Goal: Task Accomplishment & Management: Complete application form

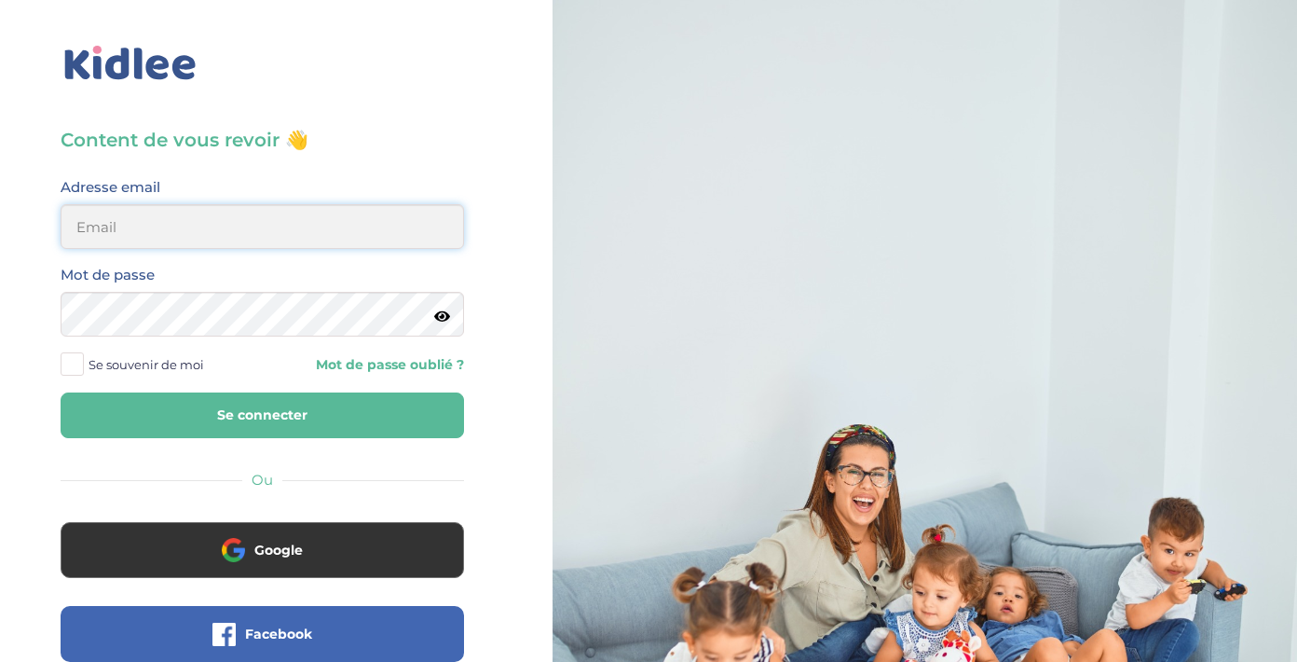
type input "[EMAIL_ADDRESS][DOMAIN_NAME]"
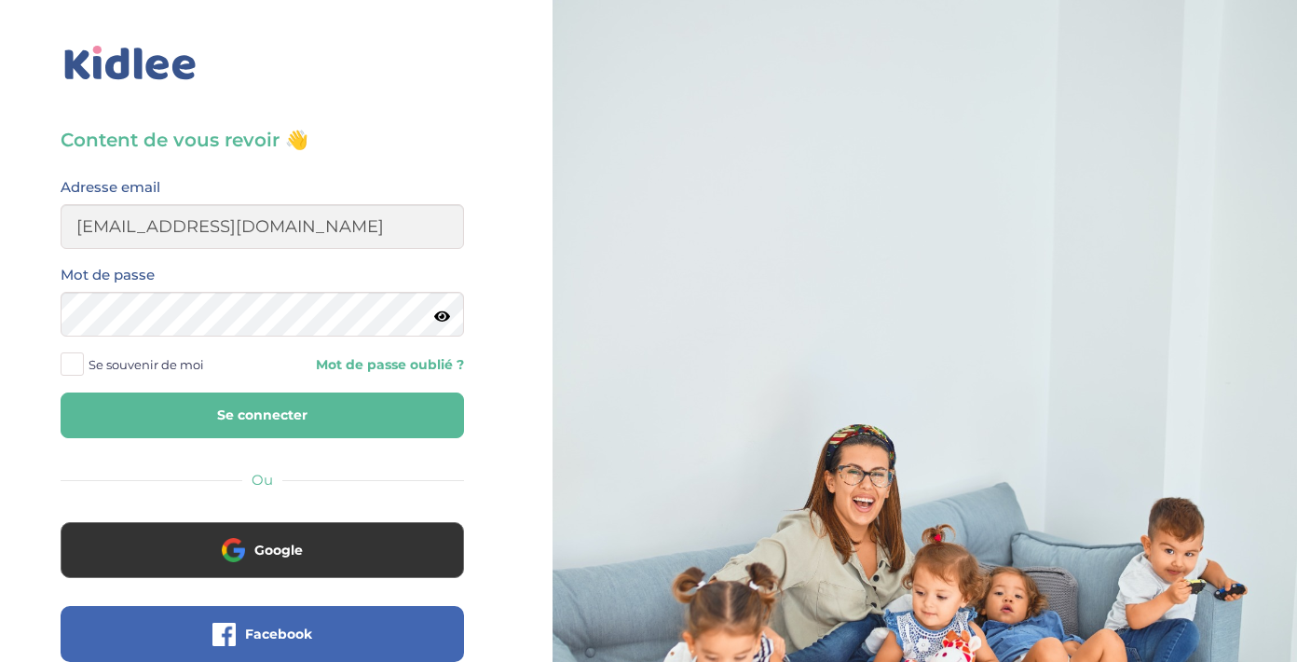
click at [275, 425] on button "Se connecter" at bounding box center [263, 415] width 404 height 46
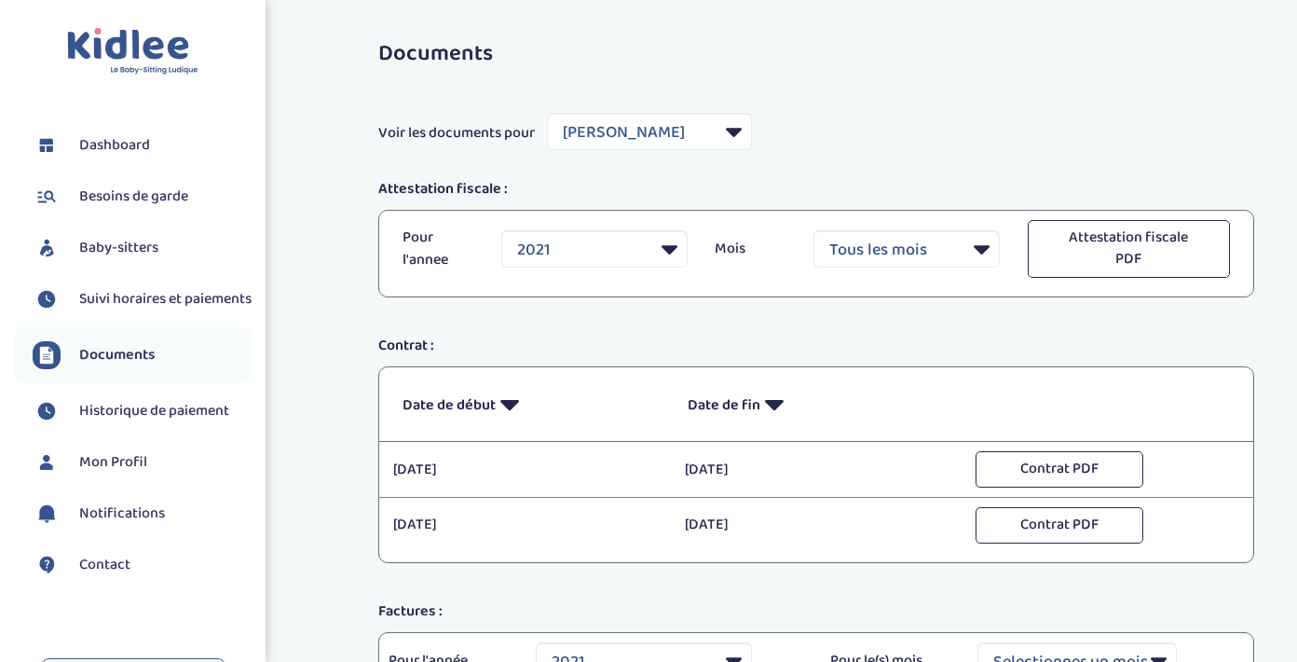
select select "11097"
select select "2021"
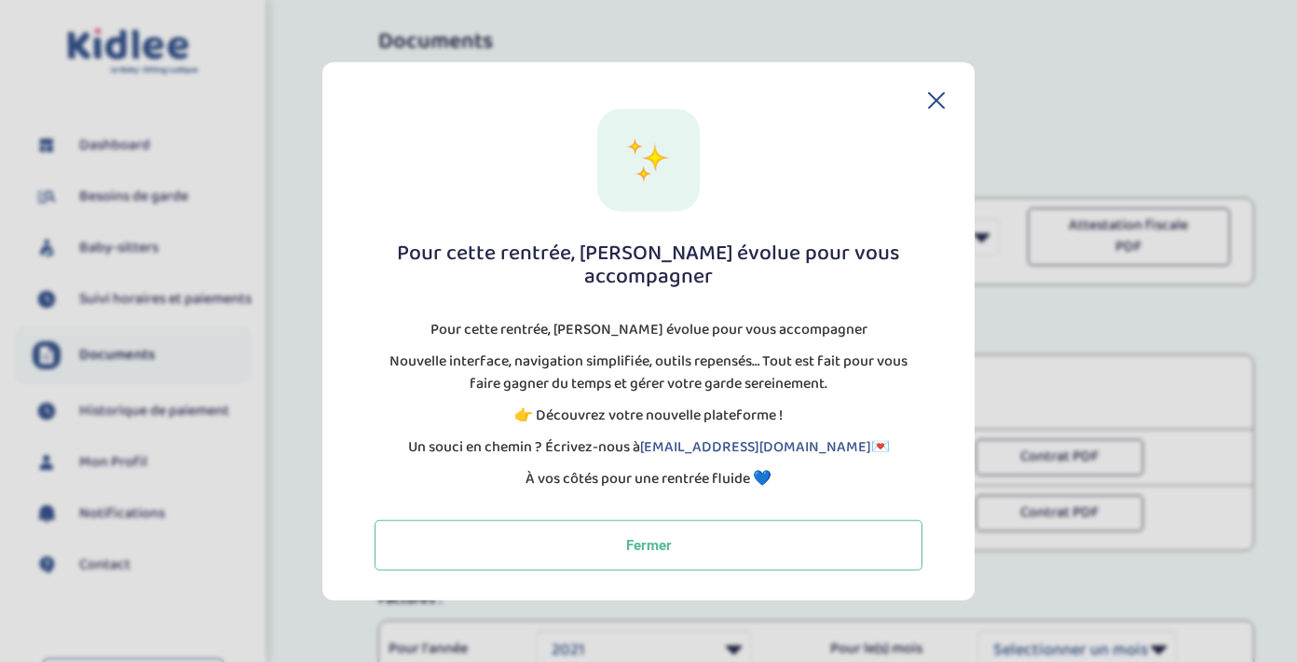
scroll to position [10, 0]
click at [933, 109] on icon at bounding box center [936, 100] width 17 height 17
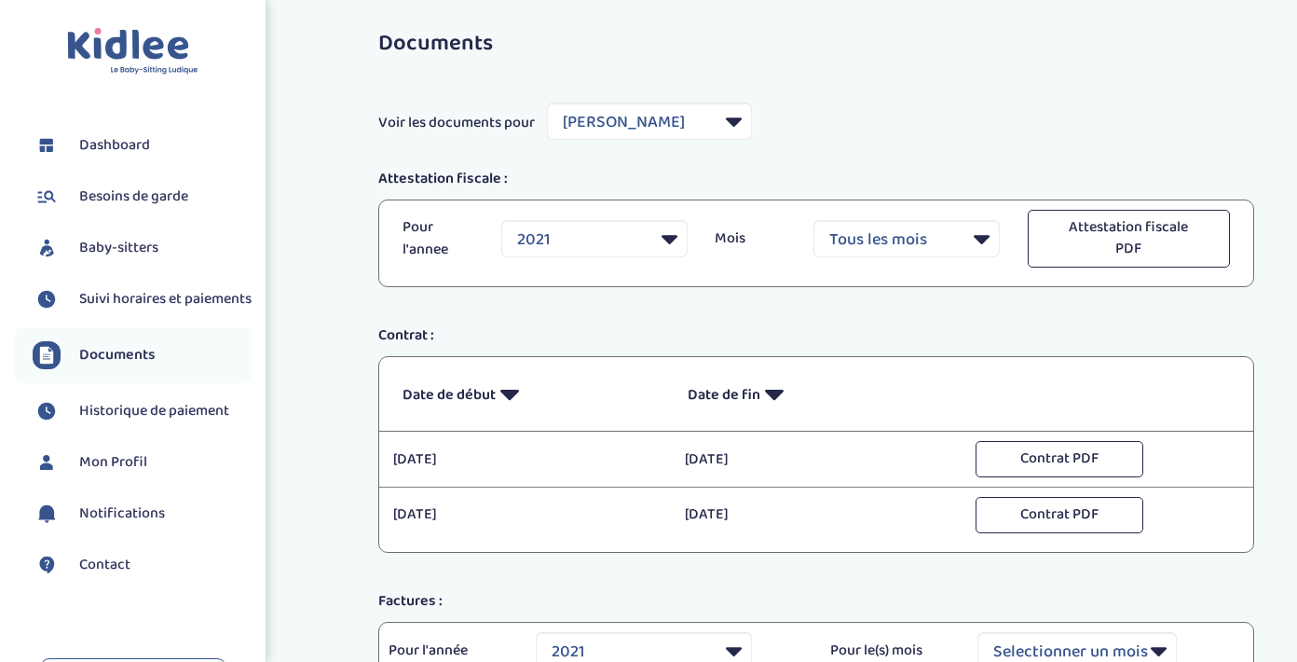
click at [124, 199] on span "Besoins de garde" at bounding box center [133, 196] width 109 height 22
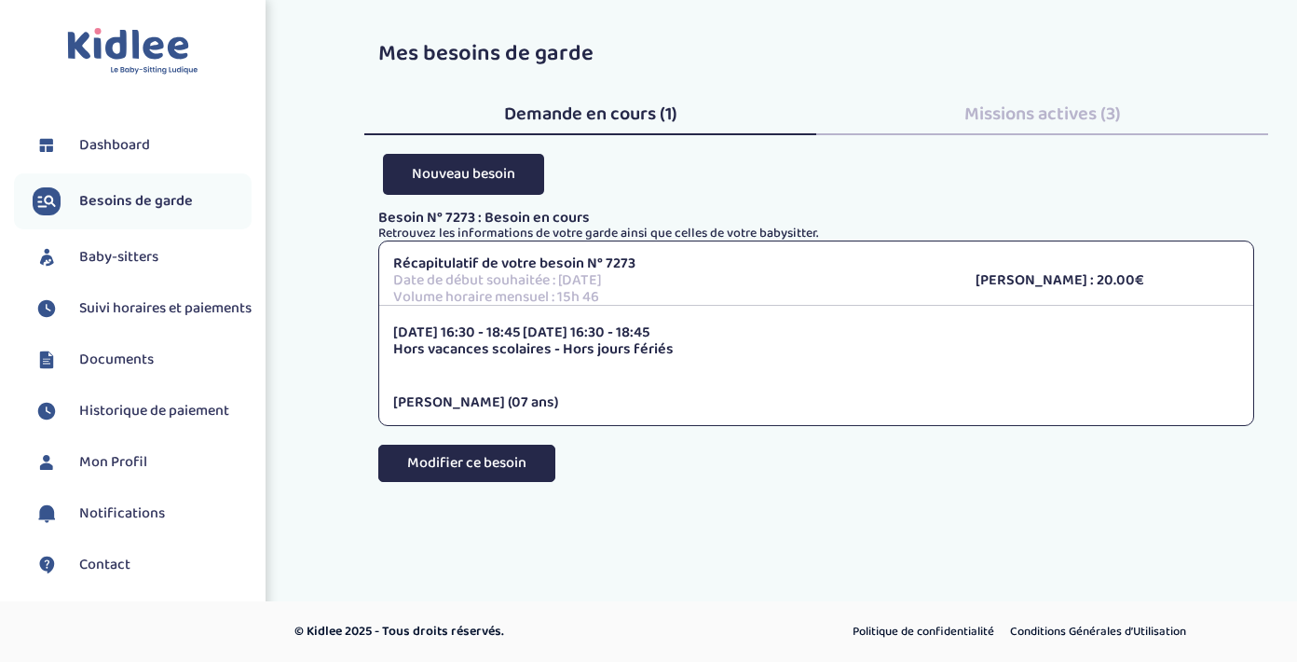
click at [513, 455] on button "Modifier ce besoin" at bounding box center [466, 463] width 177 height 37
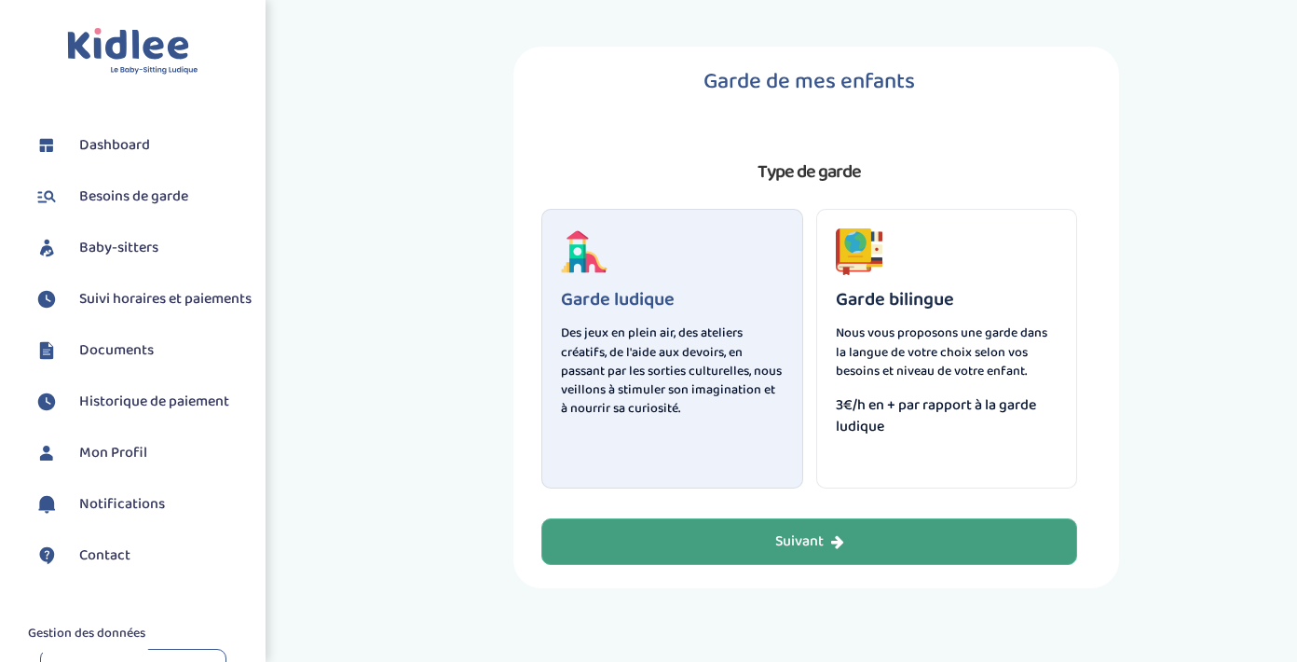
click at [803, 536] on div "Suivant" at bounding box center [809, 541] width 69 height 21
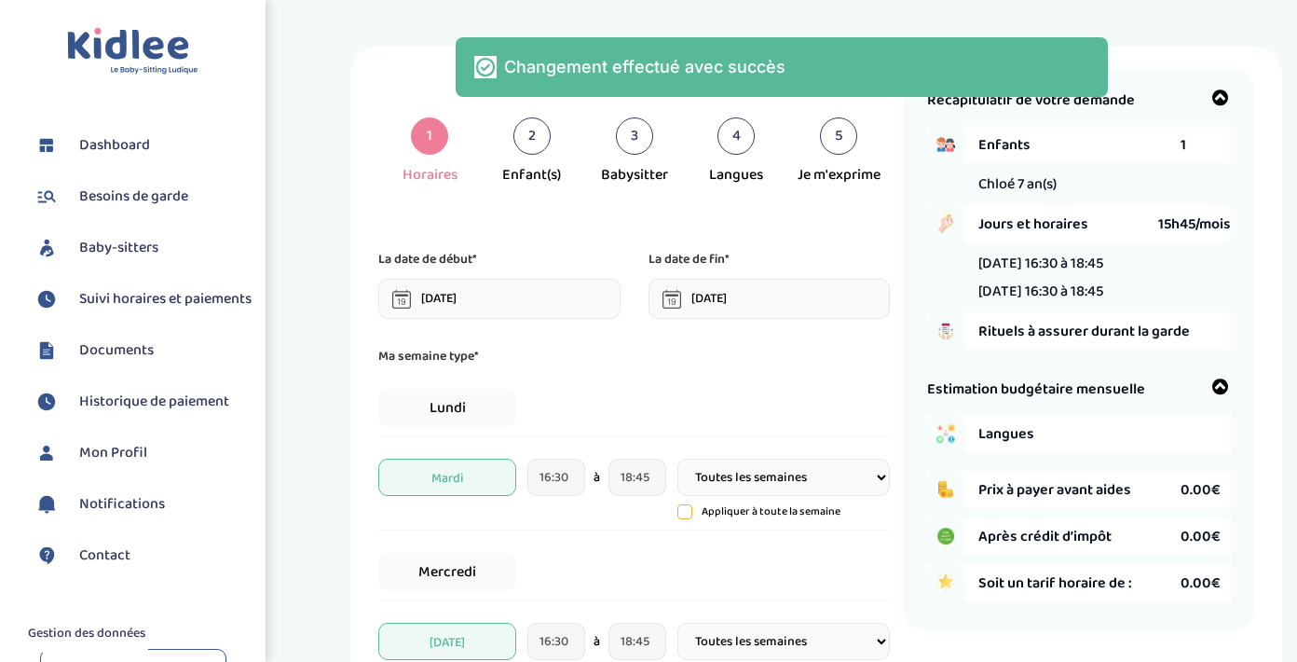
scroll to position [70, 0]
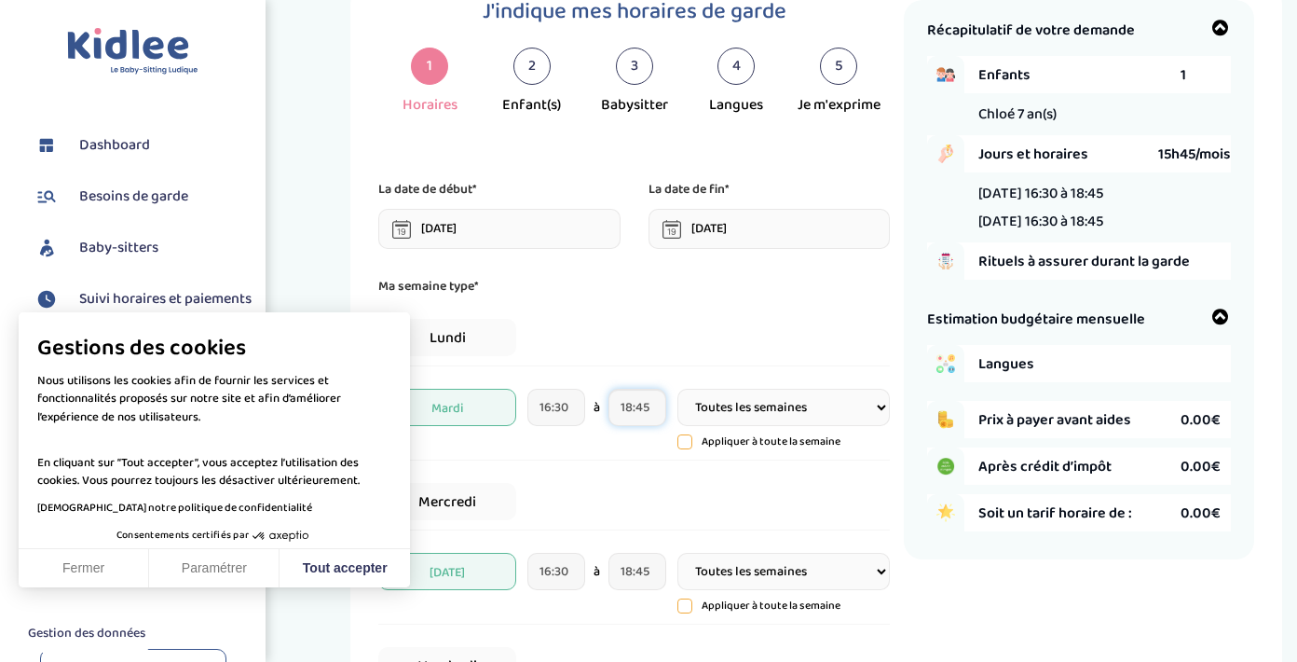
click at [653, 410] on input "18:45" at bounding box center [637, 407] width 57 height 37
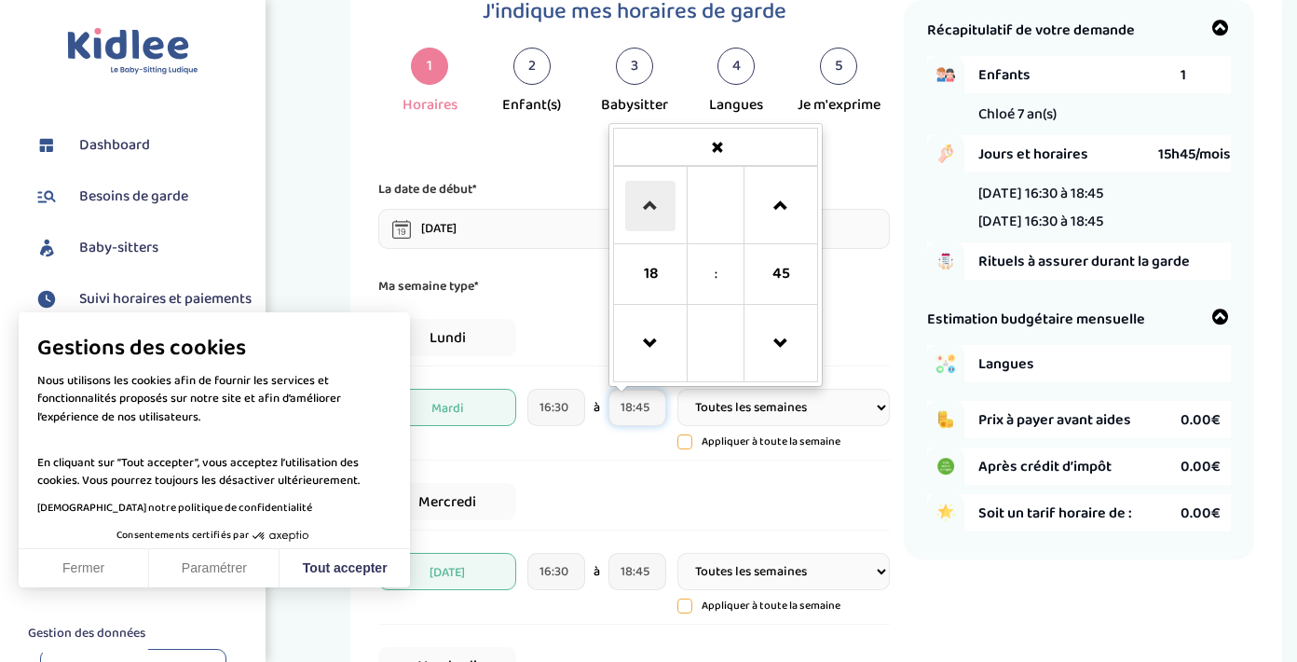
click at [655, 185] on span at bounding box center [650, 206] width 50 height 50
click at [784, 204] on span at bounding box center [781, 206] width 50 height 50
click at [780, 343] on span at bounding box center [781, 344] width 50 height 50
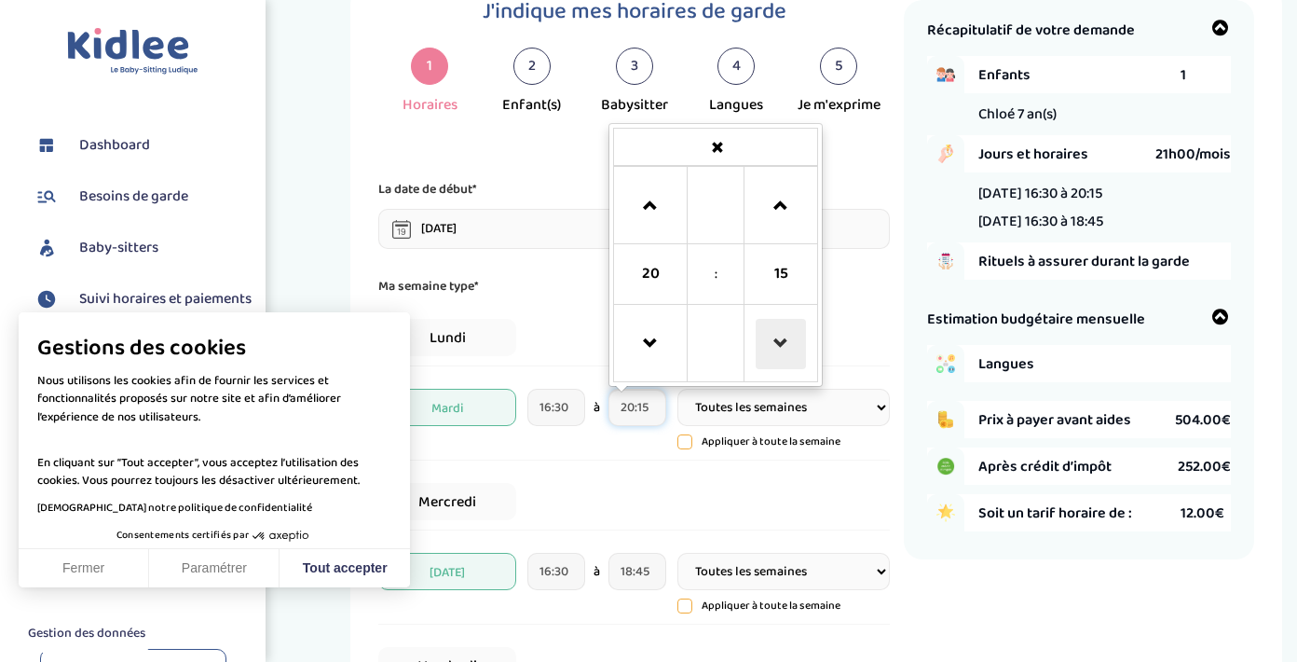
click at [780, 343] on span at bounding box center [781, 344] width 50 height 50
click at [645, 224] on span at bounding box center [650, 206] width 50 height 50
click at [650, 339] on span at bounding box center [650, 344] width 50 height 50
type input "19:00"
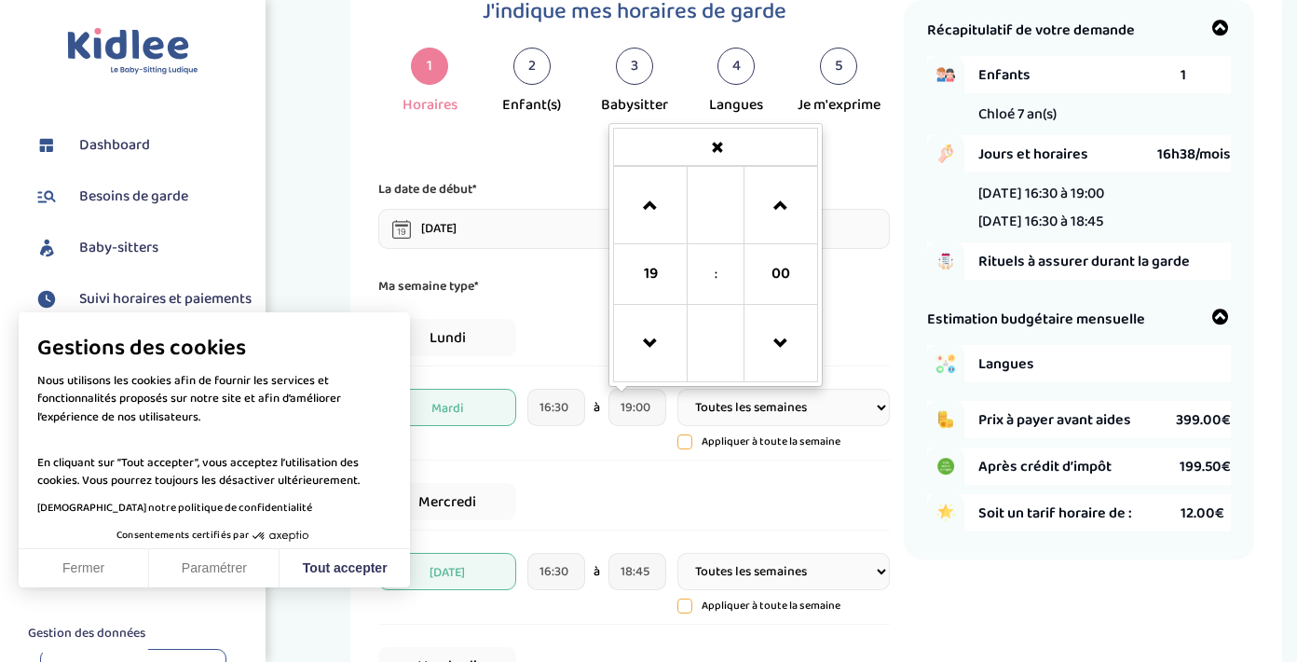
click at [698, 494] on div "Mercredi" at bounding box center [634, 501] width 512 height 57
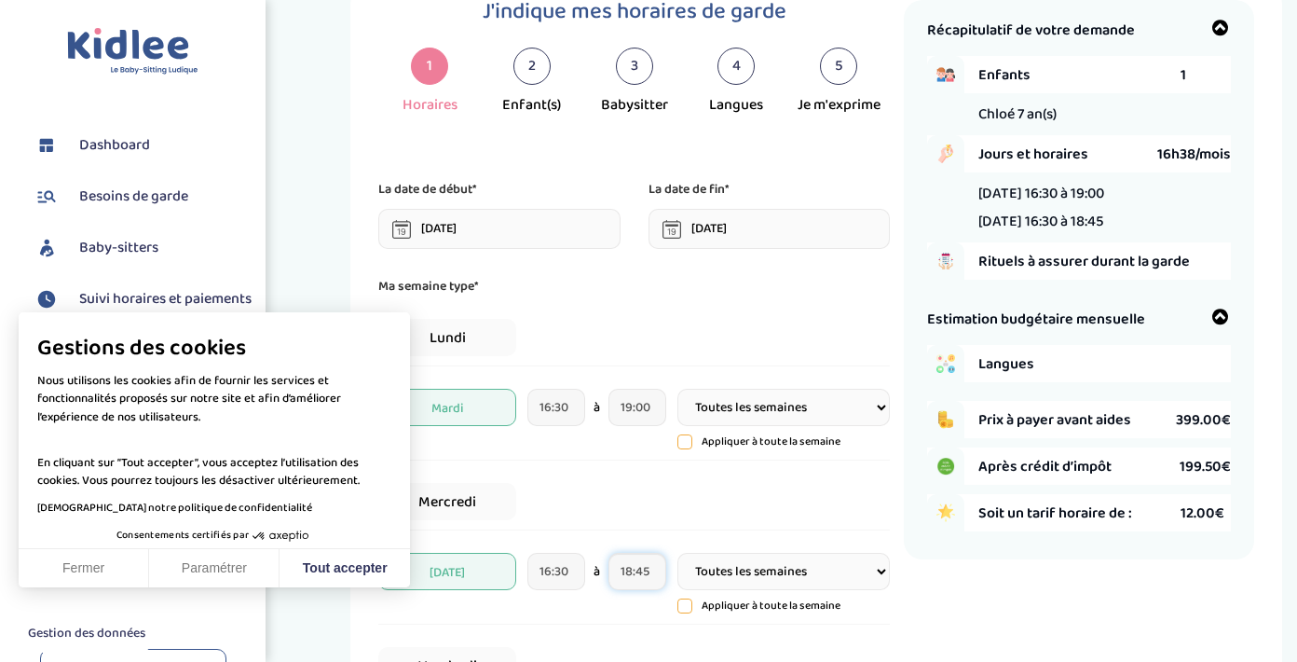
click at [636, 568] on input "18:45" at bounding box center [637, 571] width 57 height 37
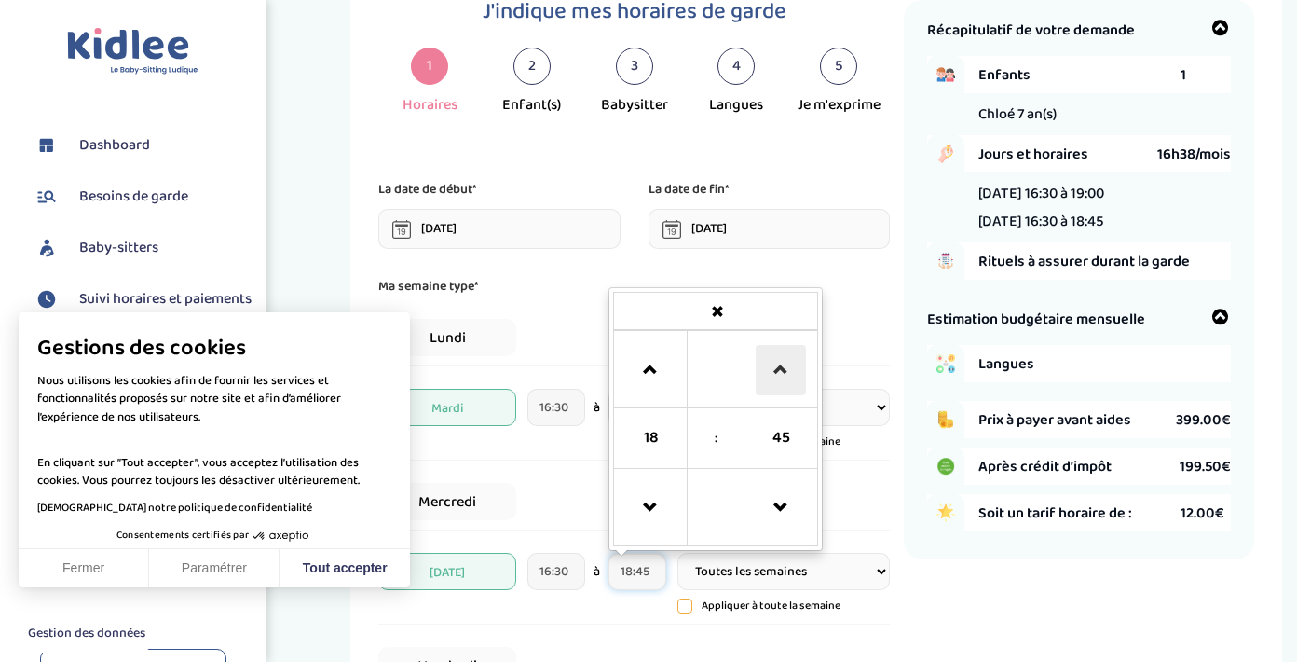
click at [774, 369] on span at bounding box center [781, 370] width 50 height 50
type input "19:00"
click at [598, 510] on div "Mercredi" at bounding box center [634, 501] width 512 height 57
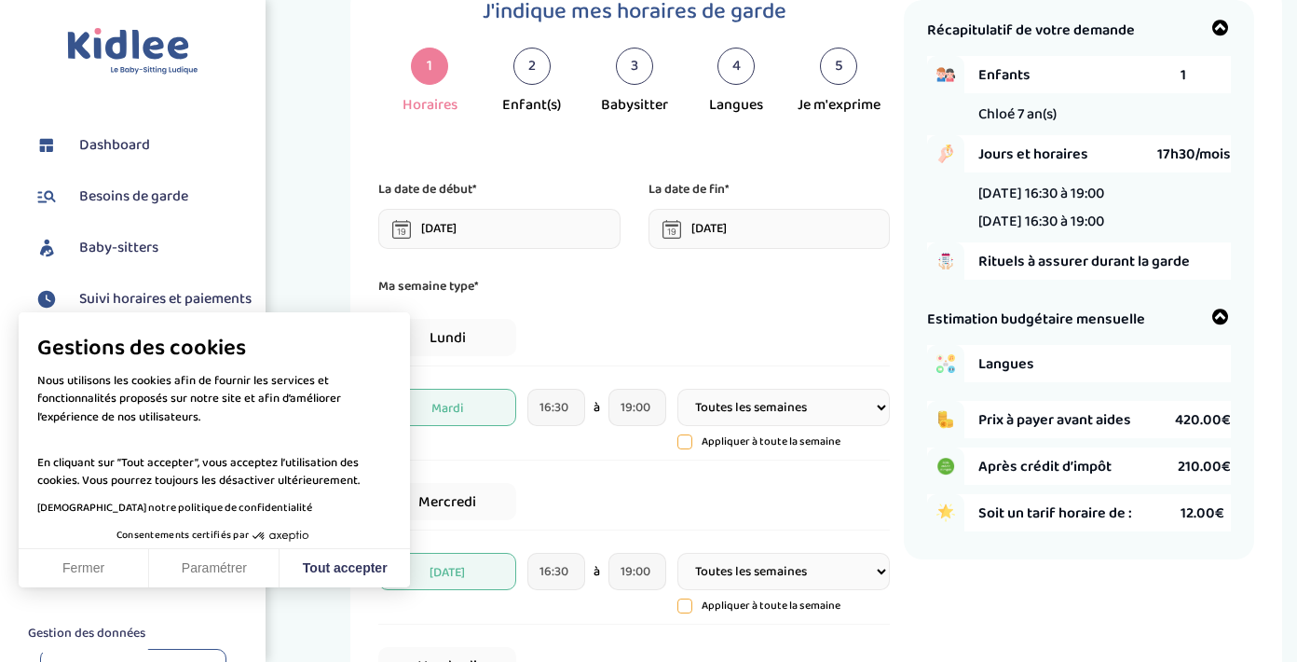
click at [80, 577] on button "Fermer" at bounding box center [84, 568] width 130 height 39
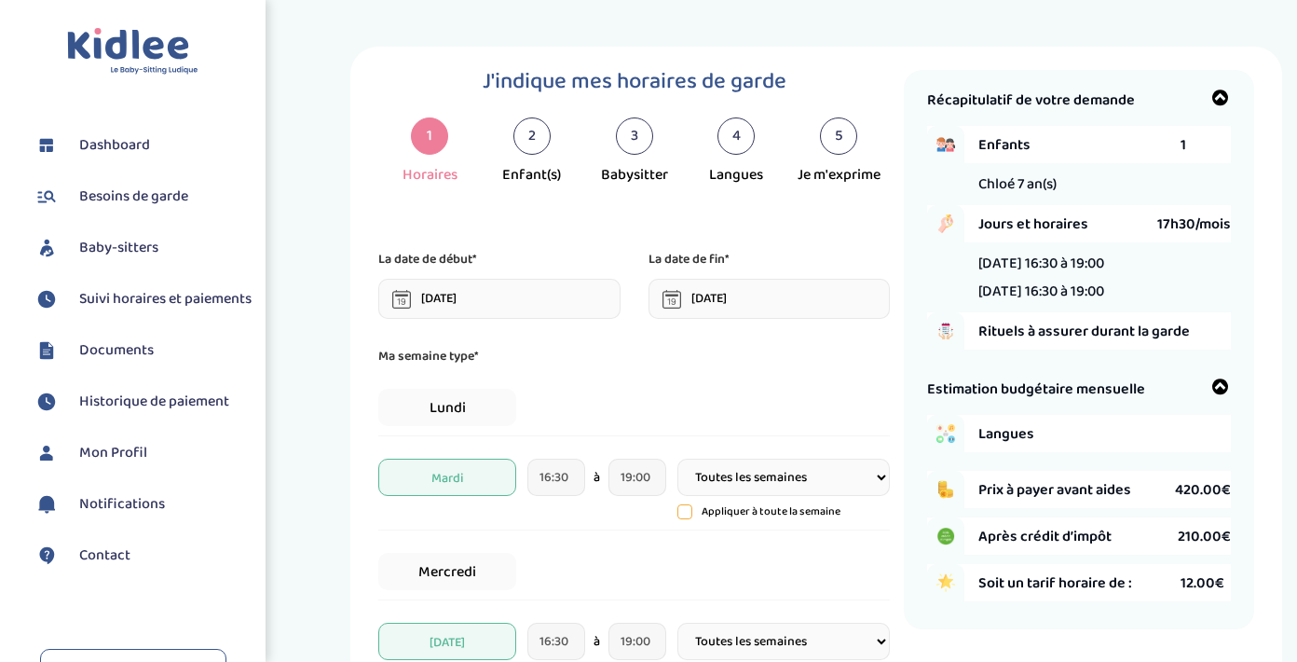
scroll to position [0, 0]
click at [537, 144] on div "2" at bounding box center [531, 135] width 37 height 37
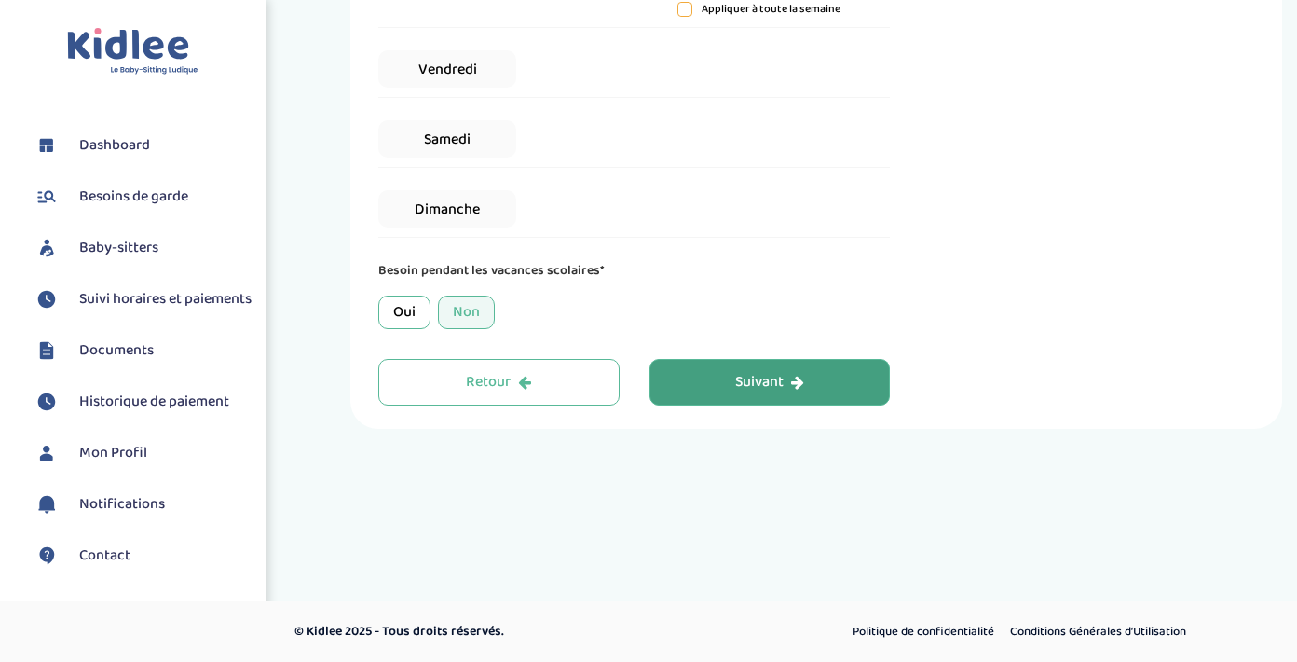
scroll to position [667, 0]
click at [719, 386] on button "Suivant" at bounding box center [770, 382] width 241 height 47
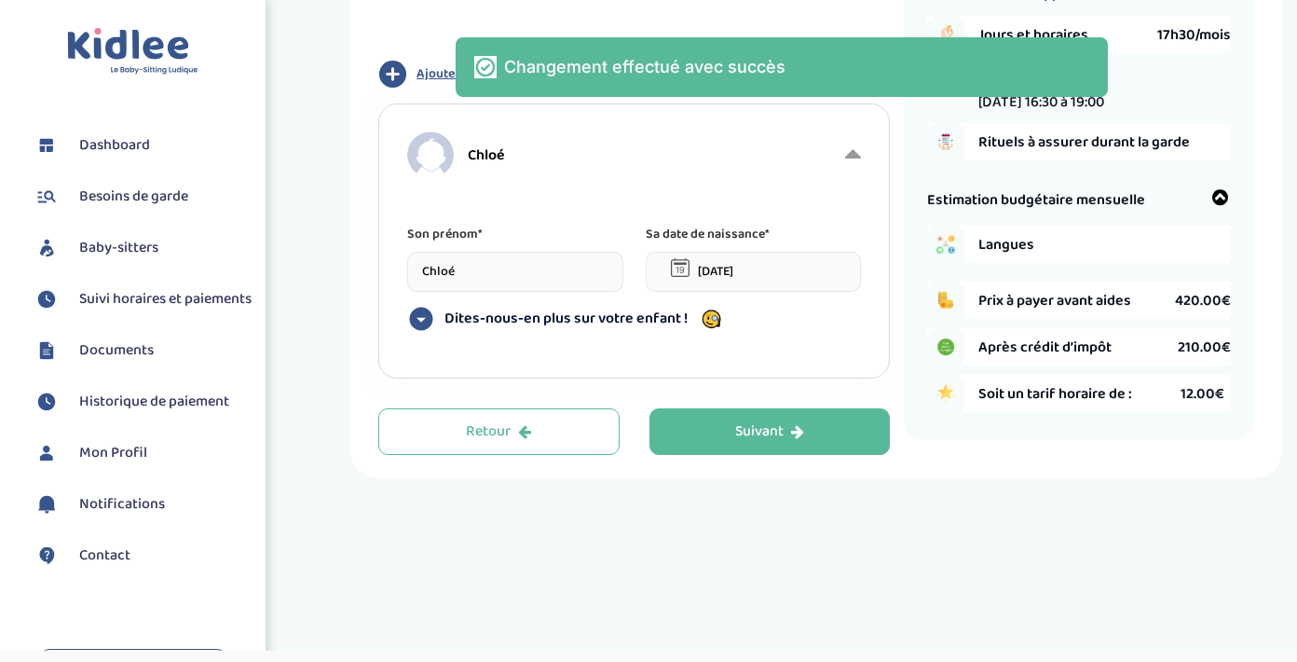
scroll to position [188, 0]
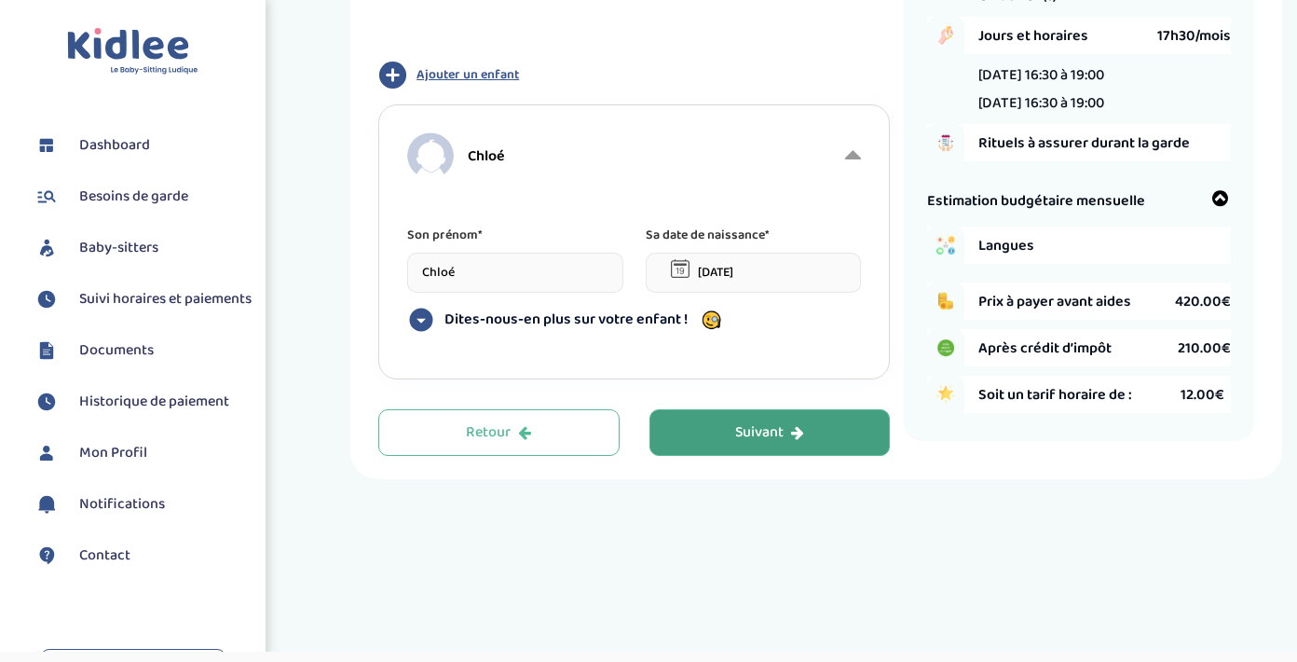
click at [732, 443] on button "Suivant" at bounding box center [770, 432] width 241 height 47
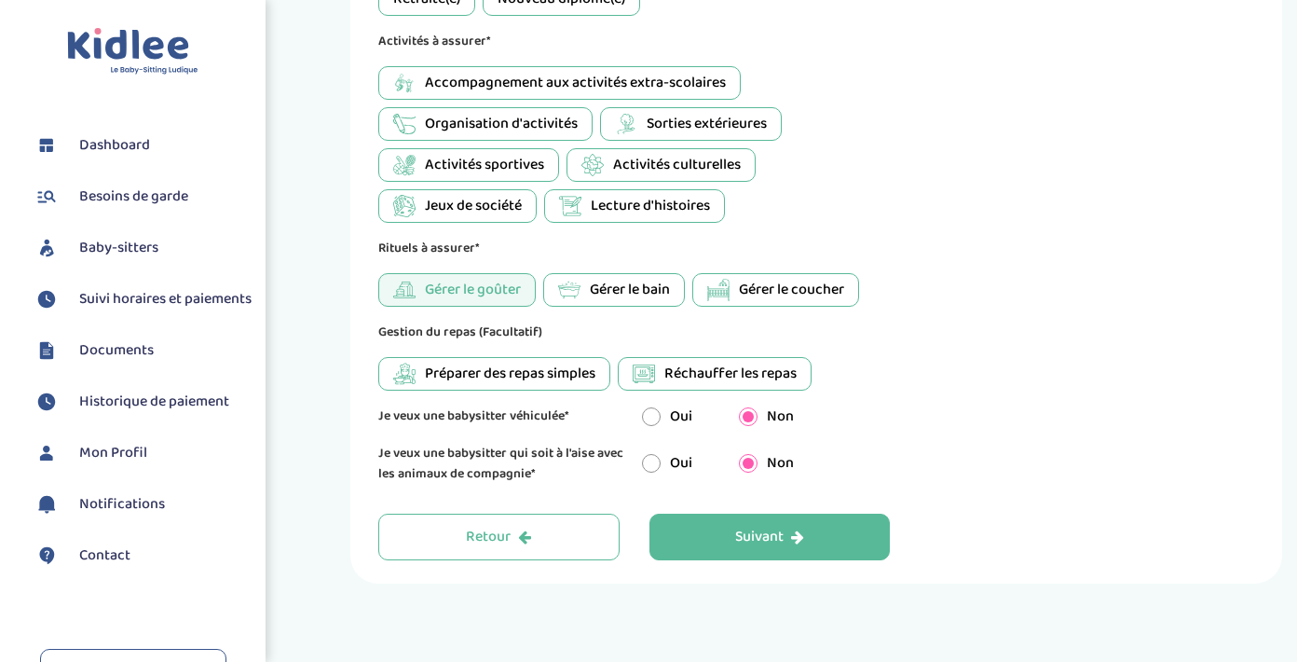
scroll to position [983, 0]
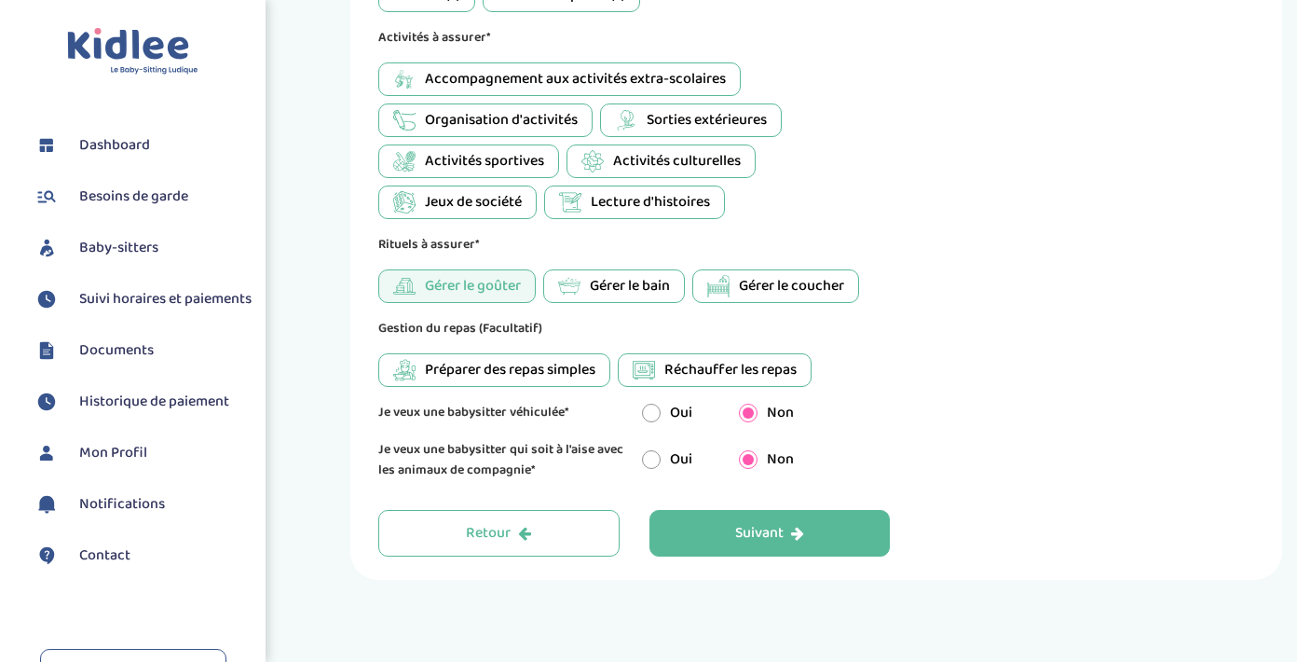
click at [535, 372] on span "Préparer des repas simples" at bounding box center [510, 370] width 171 height 22
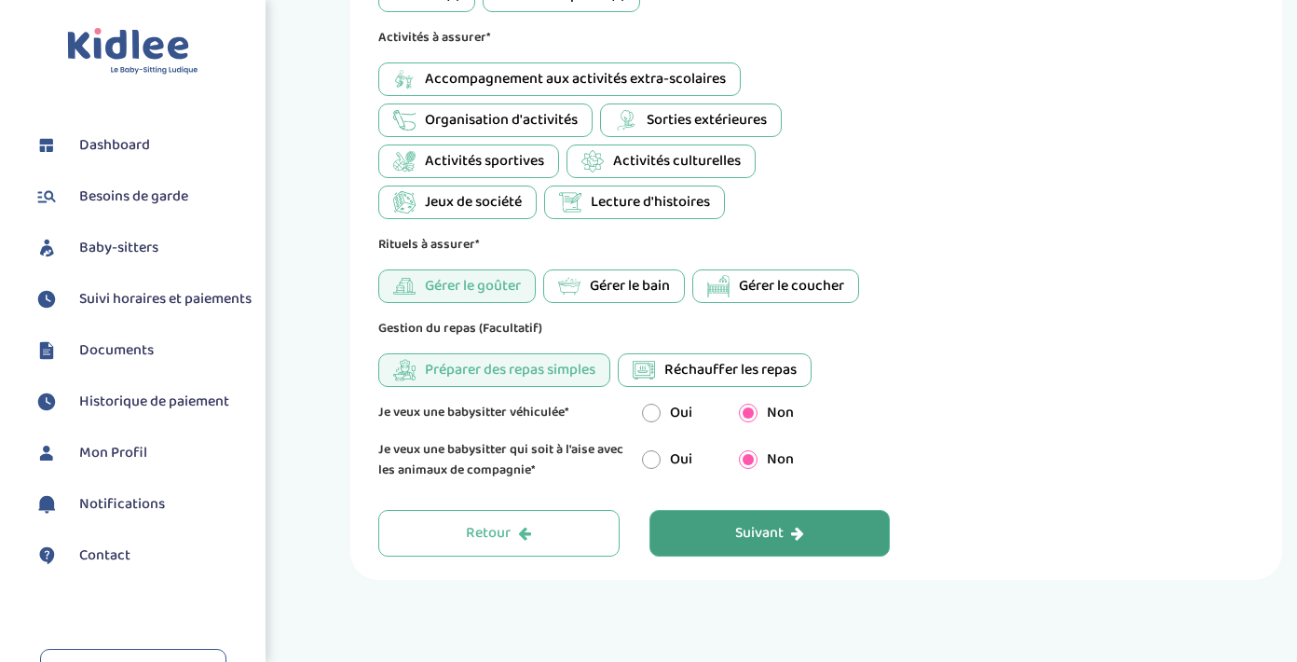
click at [745, 534] on div "Suivant" at bounding box center [769, 533] width 69 height 21
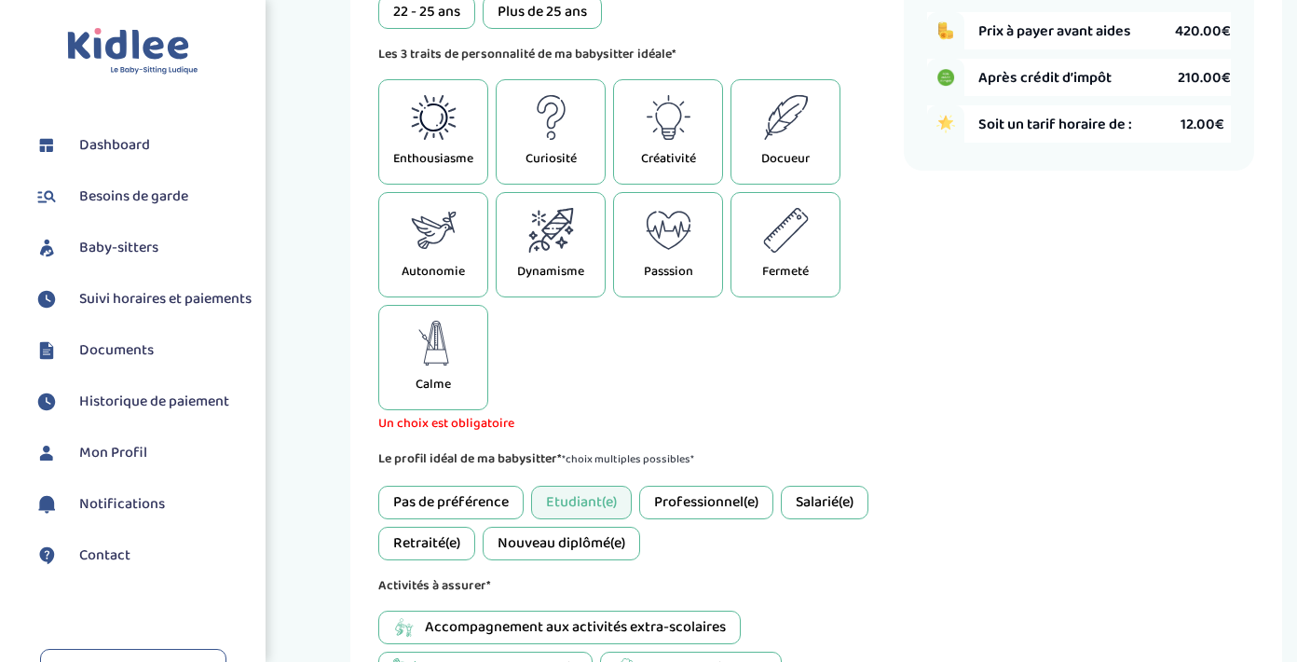
scroll to position [458, 0]
click at [810, 132] on div "Docueur" at bounding box center [786, 132] width 110 height 105
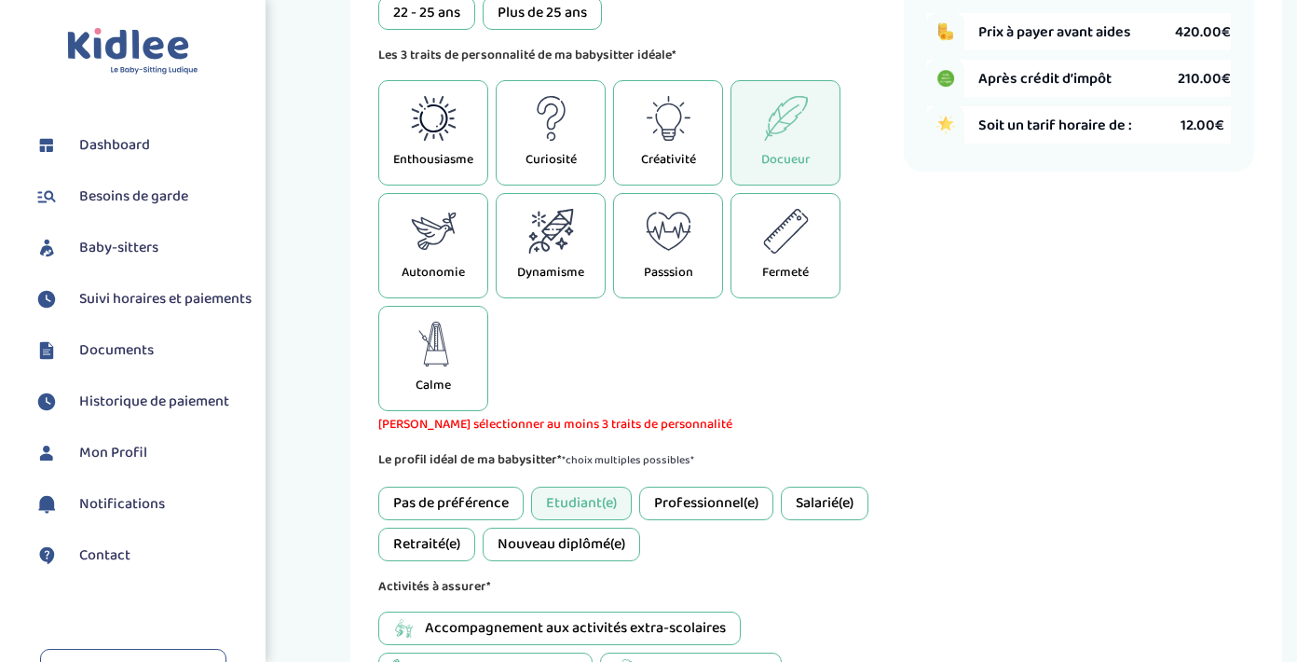
click at [796, 244] on icon at bounding box center [786, 231] width 46 height 45
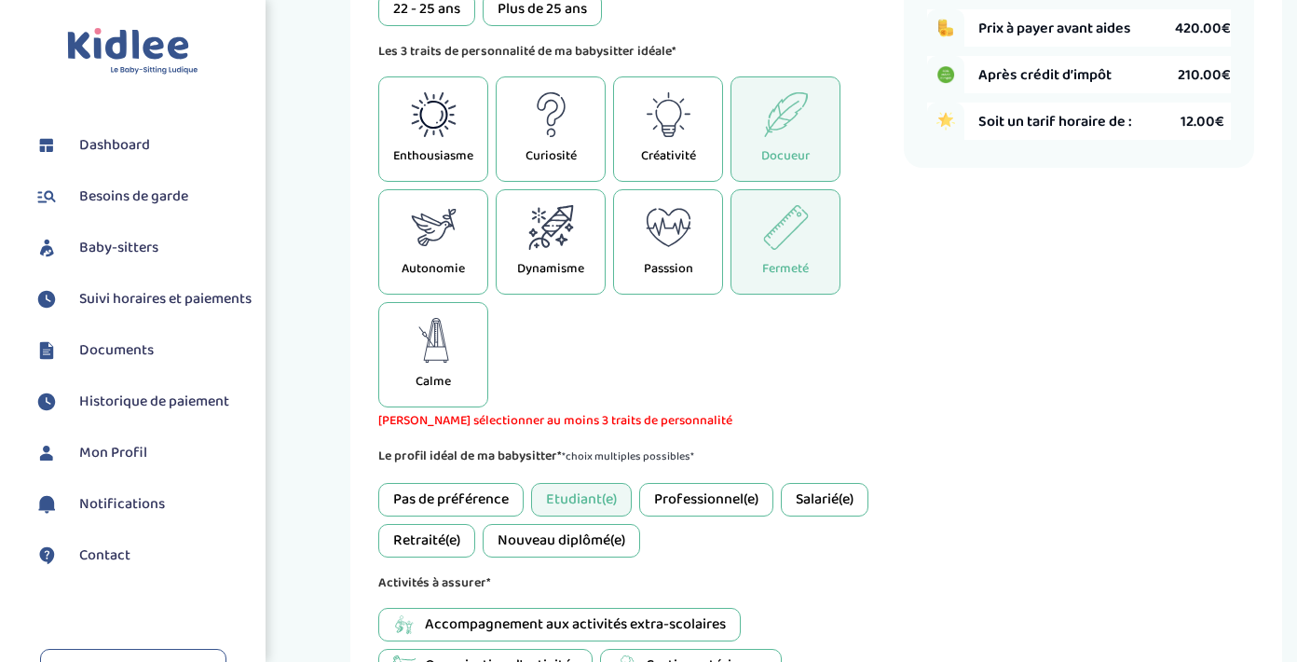
scroll to position [461, 0]
click at [451, 120] on icon at bounding box center [434, 114] width 46 height 45
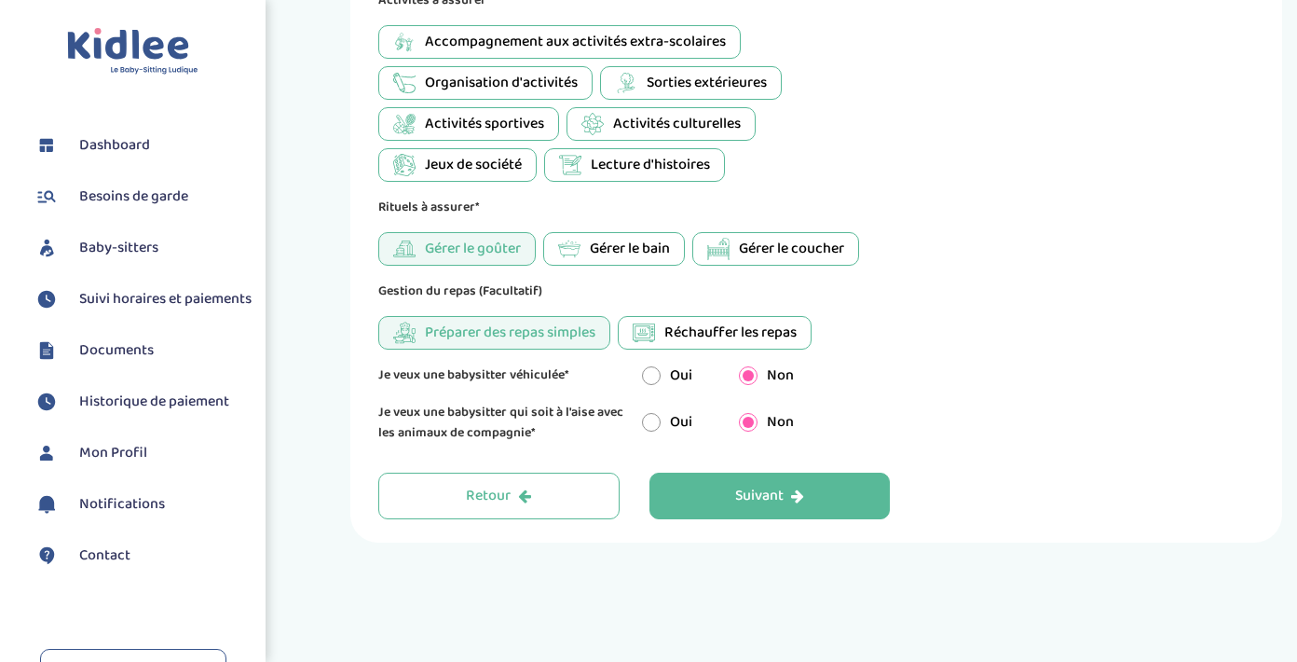
scroll to position [1065, 0]
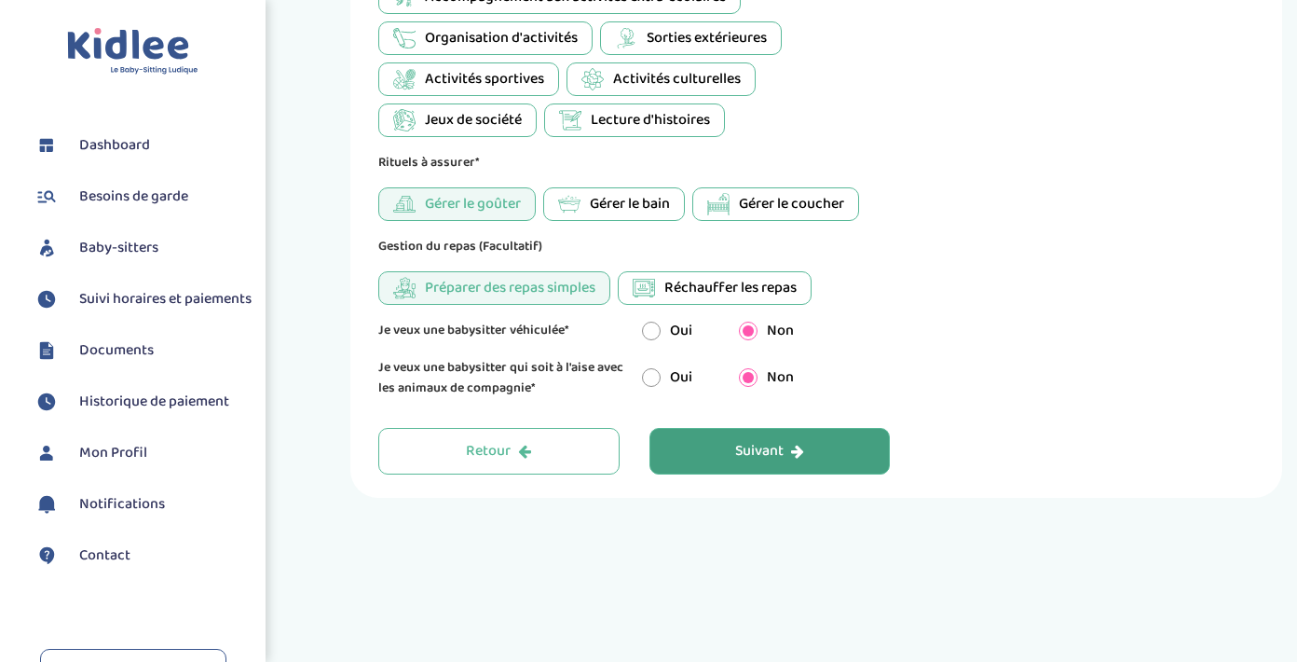
click at [801, 446] on icon "button" at bounding box center [797, 451] width 13 height 15
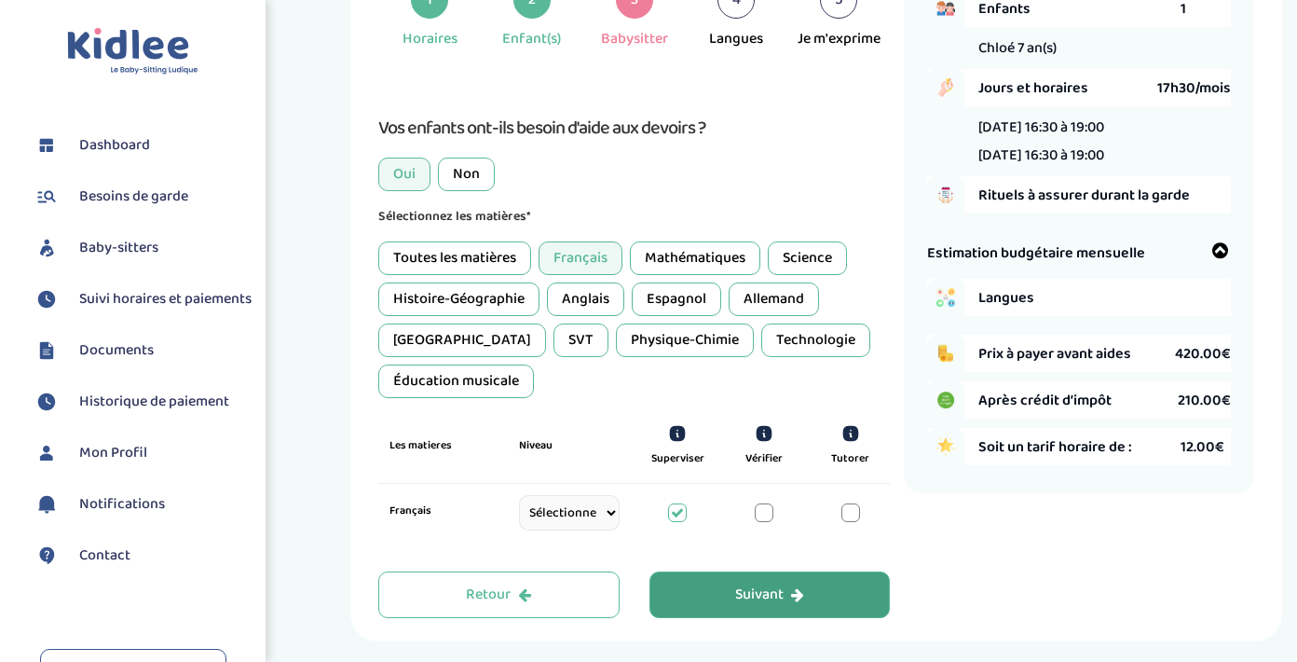
scroll to position [138, 0]
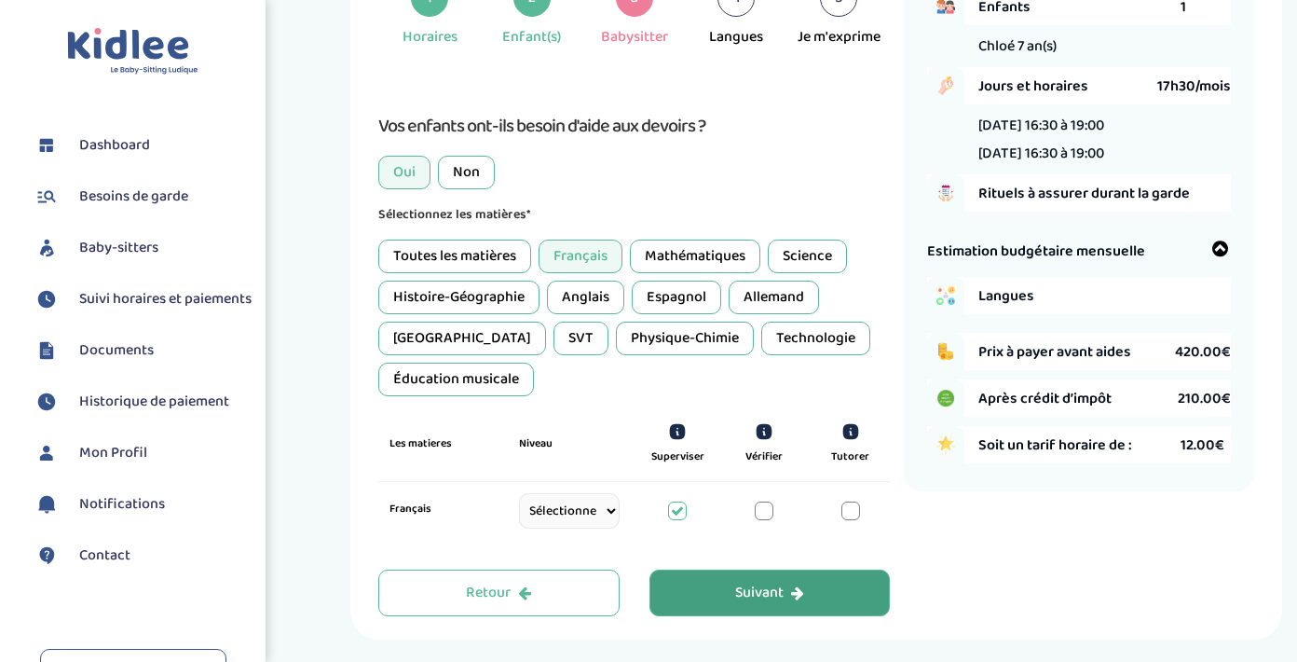
click at [727, 250] on div "Mathématiques" at bounding box center [695, 257] width 130 height 34
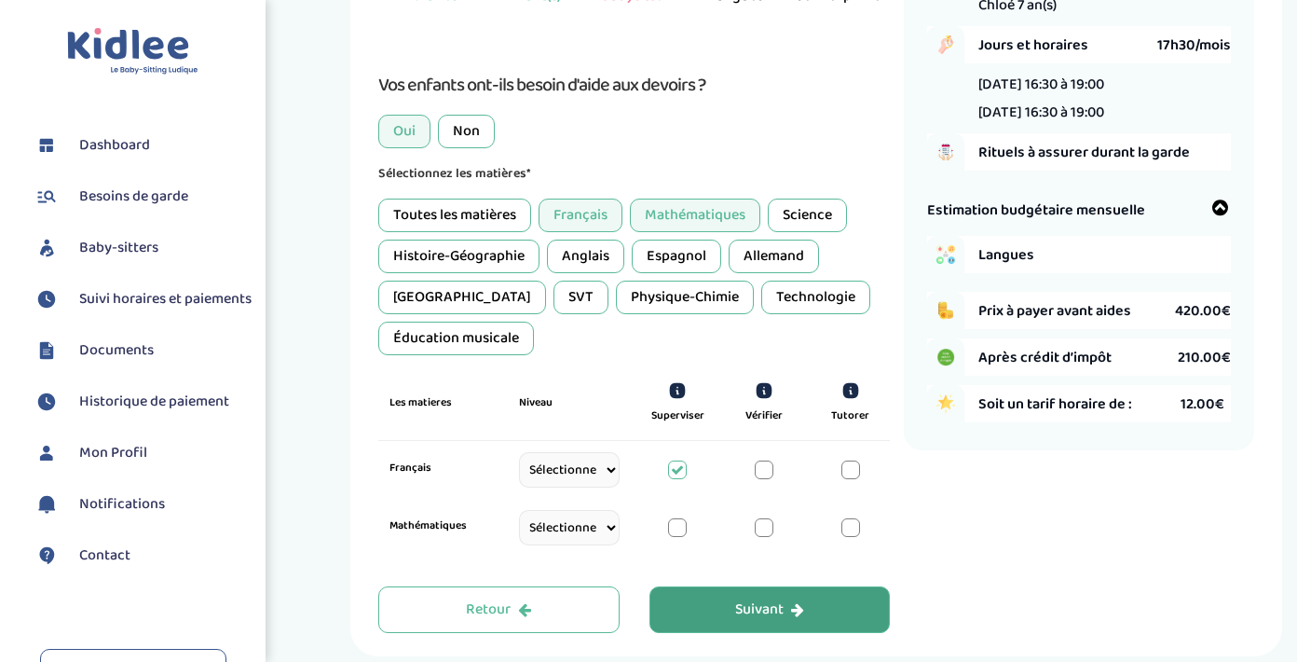
scroll to position [188, 0]
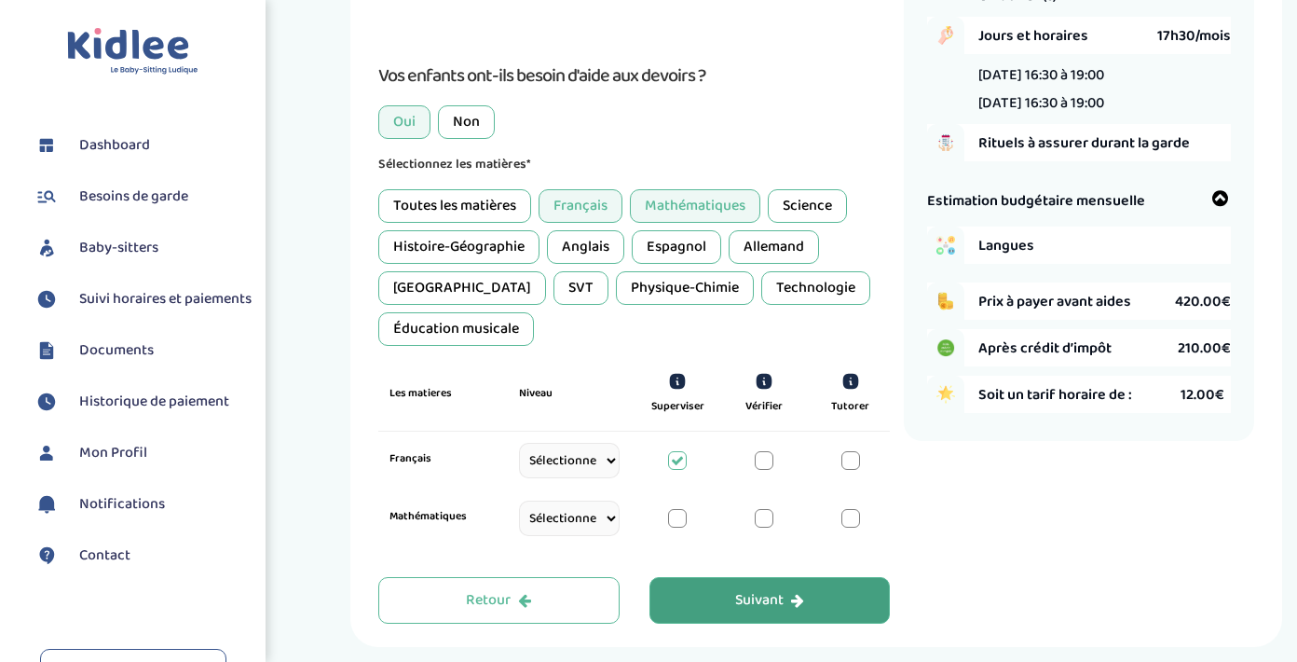
select select "CE1"
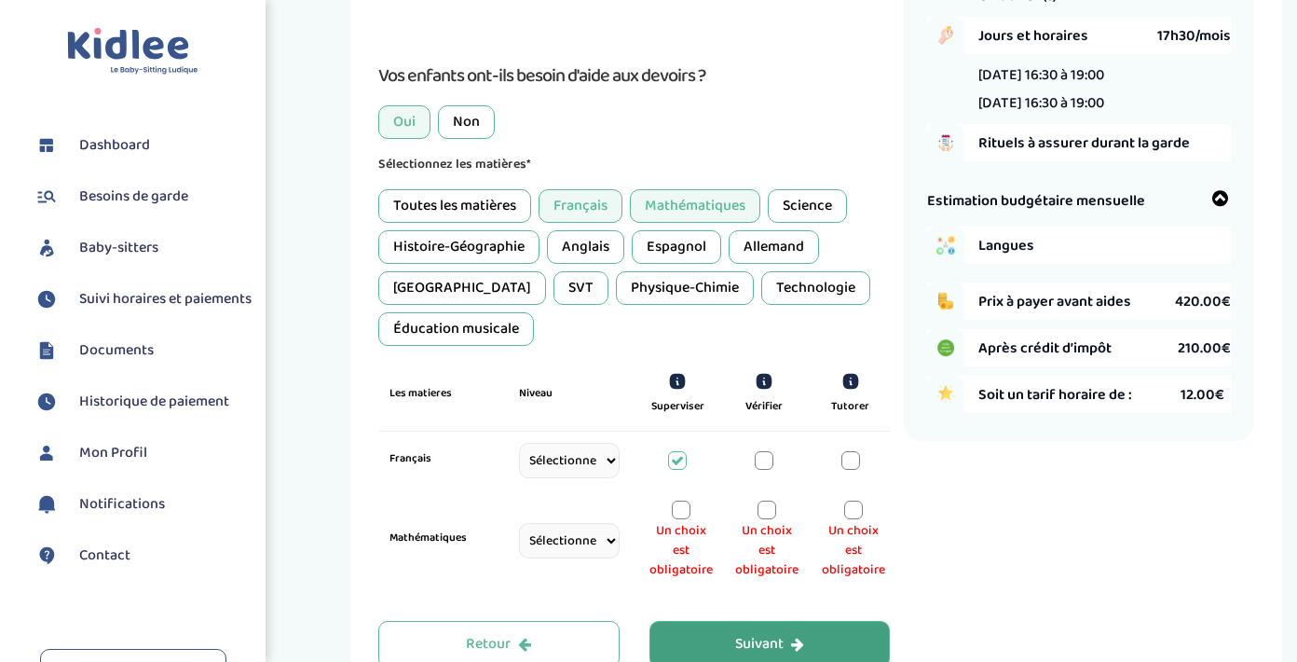
click at [686, 501] on div at bounding box center [681, 509] width 19 height 19
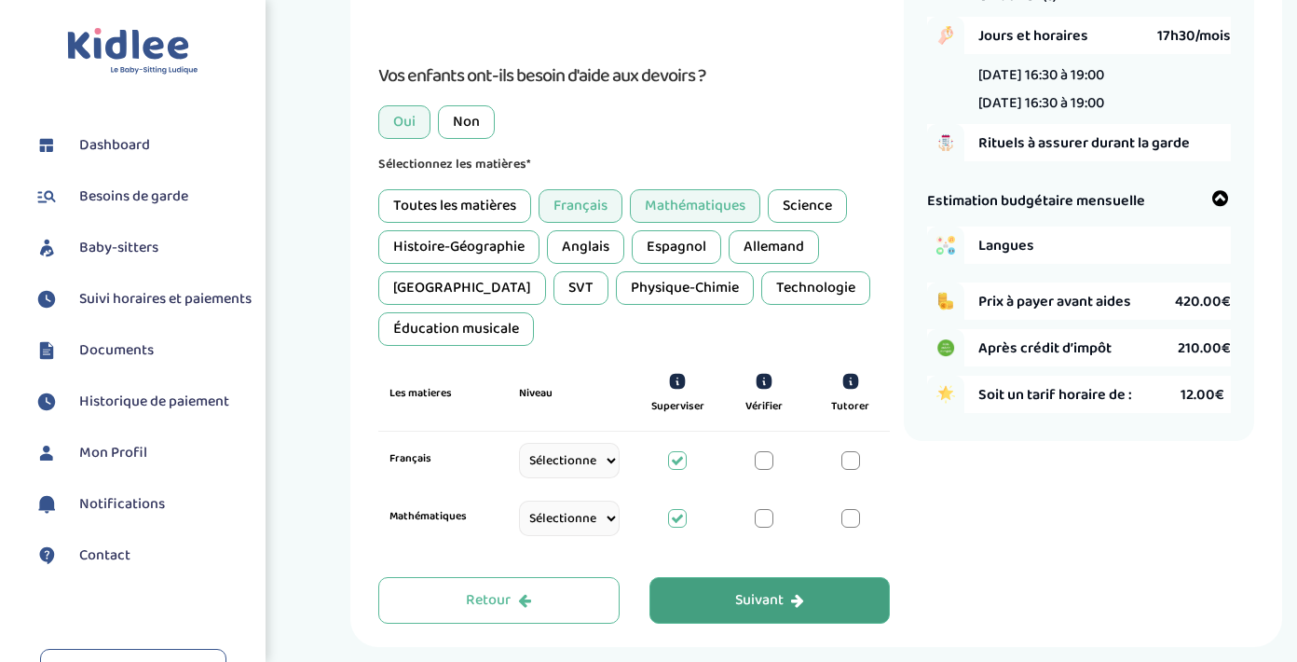
click at [762, 452] on div at bounding box center [764, 460] width 19 height 19
click at [767, 509] on div at bounding box center [764, 518] width 19 height 19
click at [676, 451] on div at bounding box center [677, 460] width 19 height 19
click at [677, 509] on div at bounding box center [677, 518] width 19 height 19
click at [749, 590] on div "Suivant" at bounding box center [769, 600] width 69 height 21
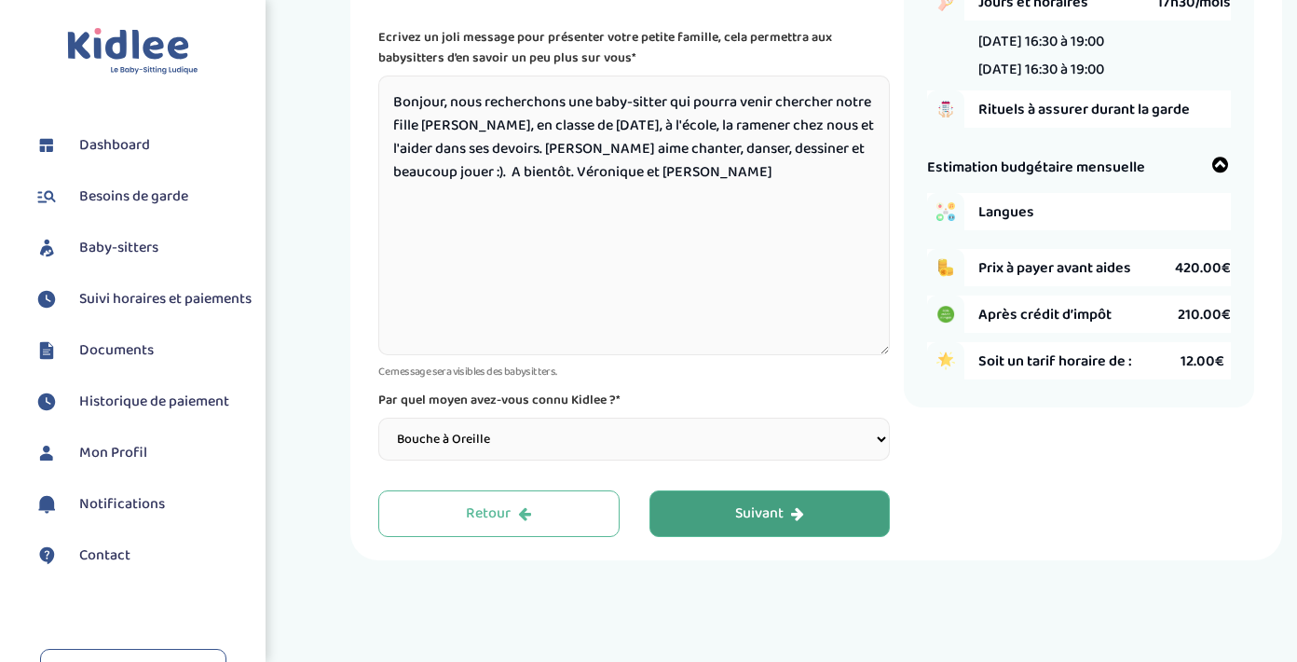
scroll to position [232, 0]
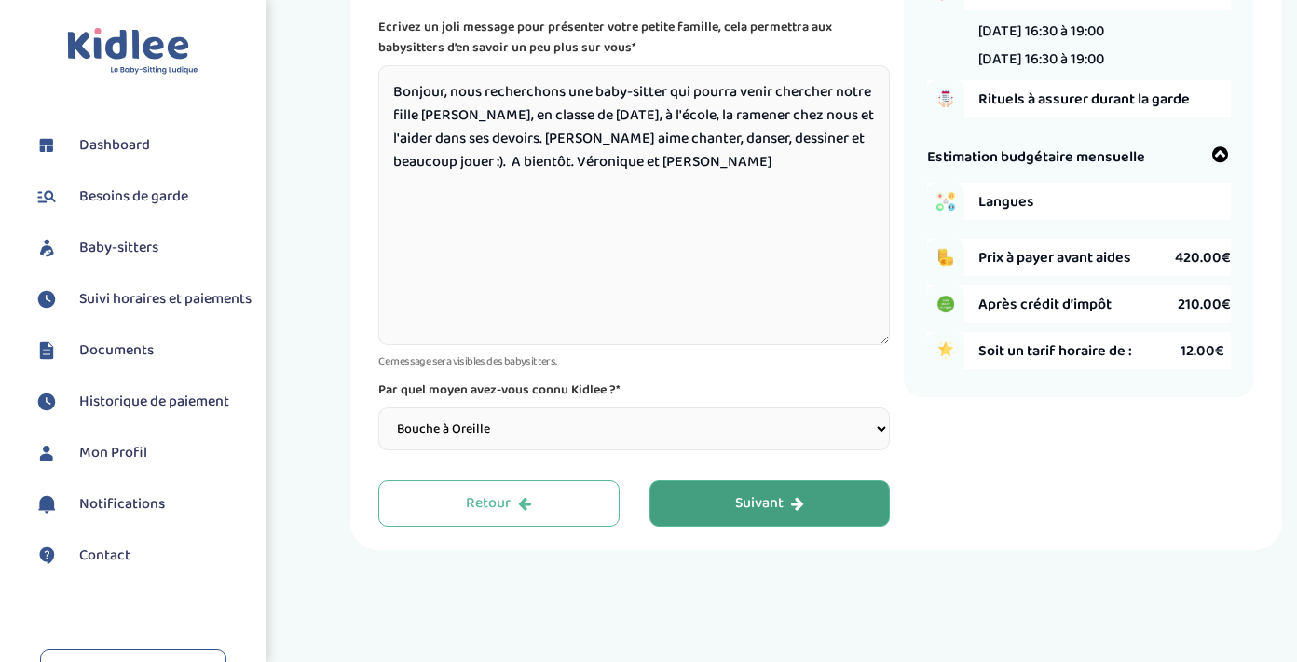
click at [760, 500] on button "Suivant" at bounding box center [770, 503] width 241 height 47
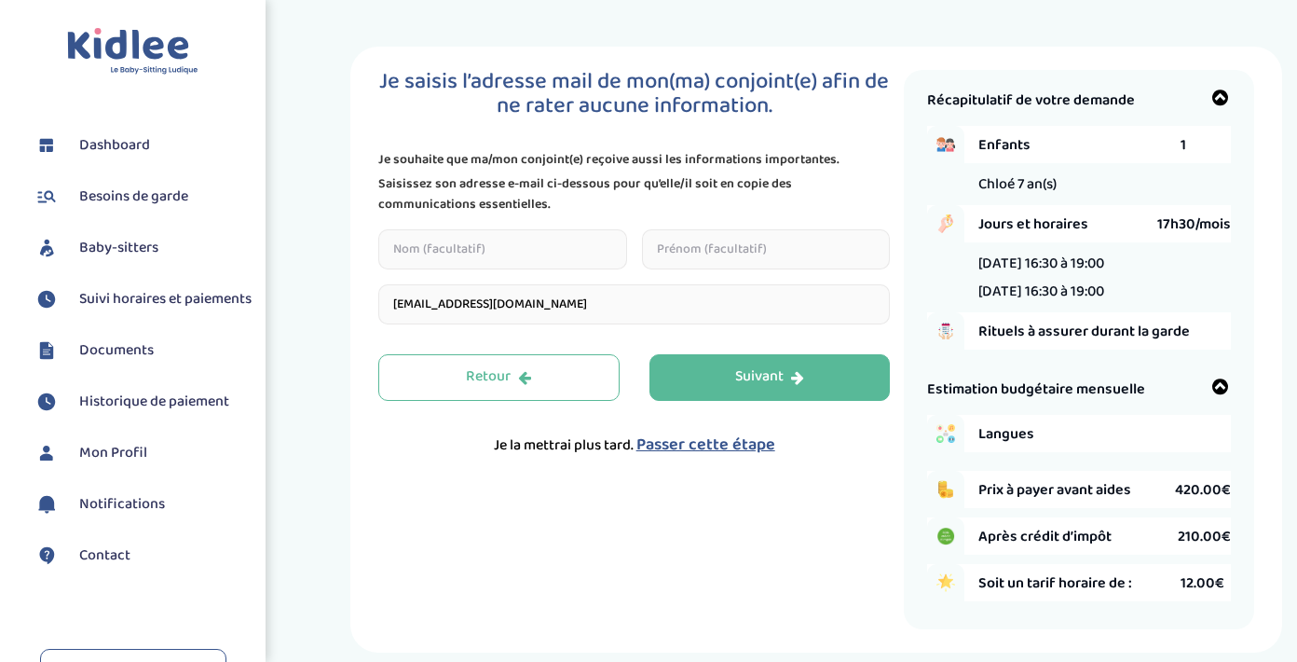
scroll to position [0, 0]
